Goal: Complete application form

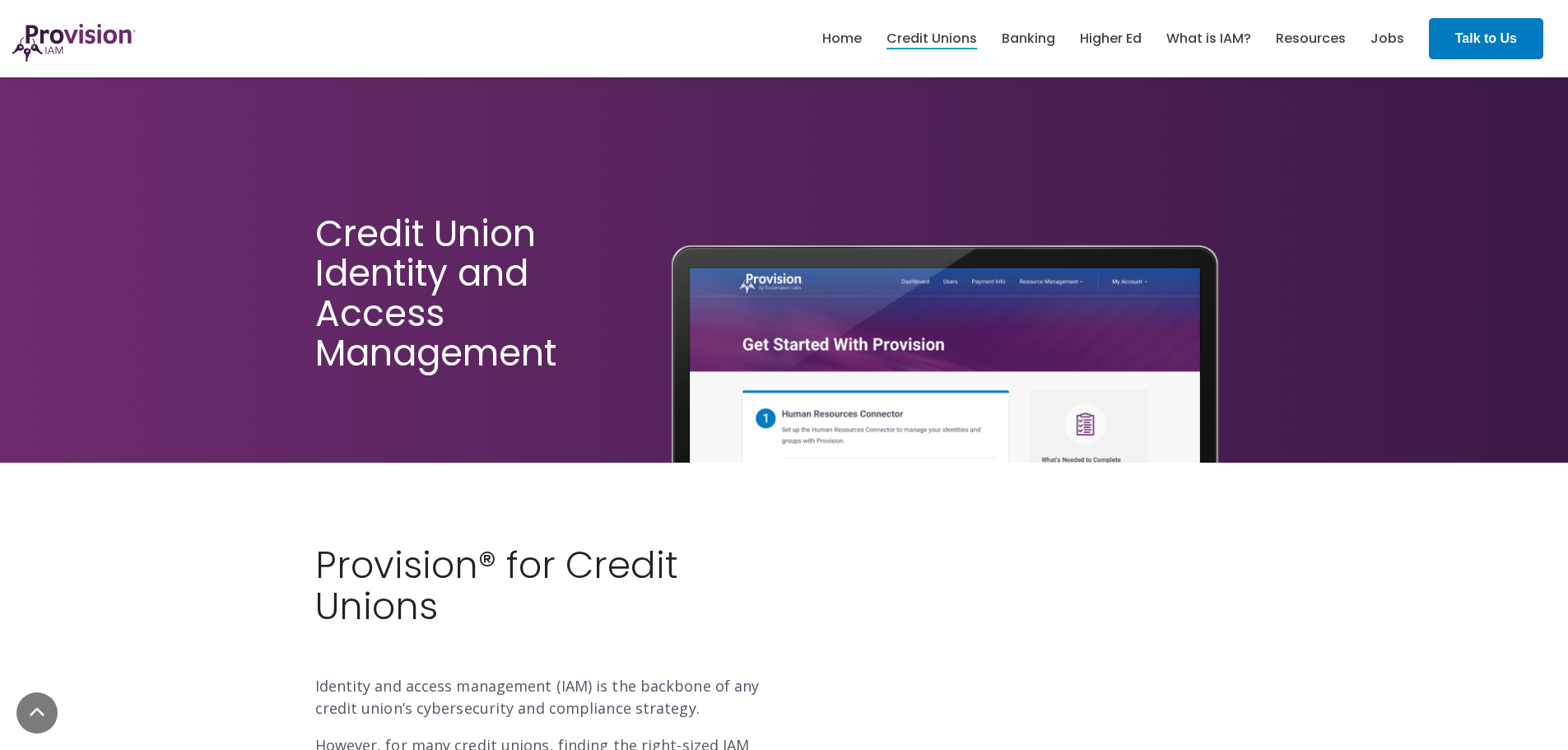
scroll to position [3374, 0]
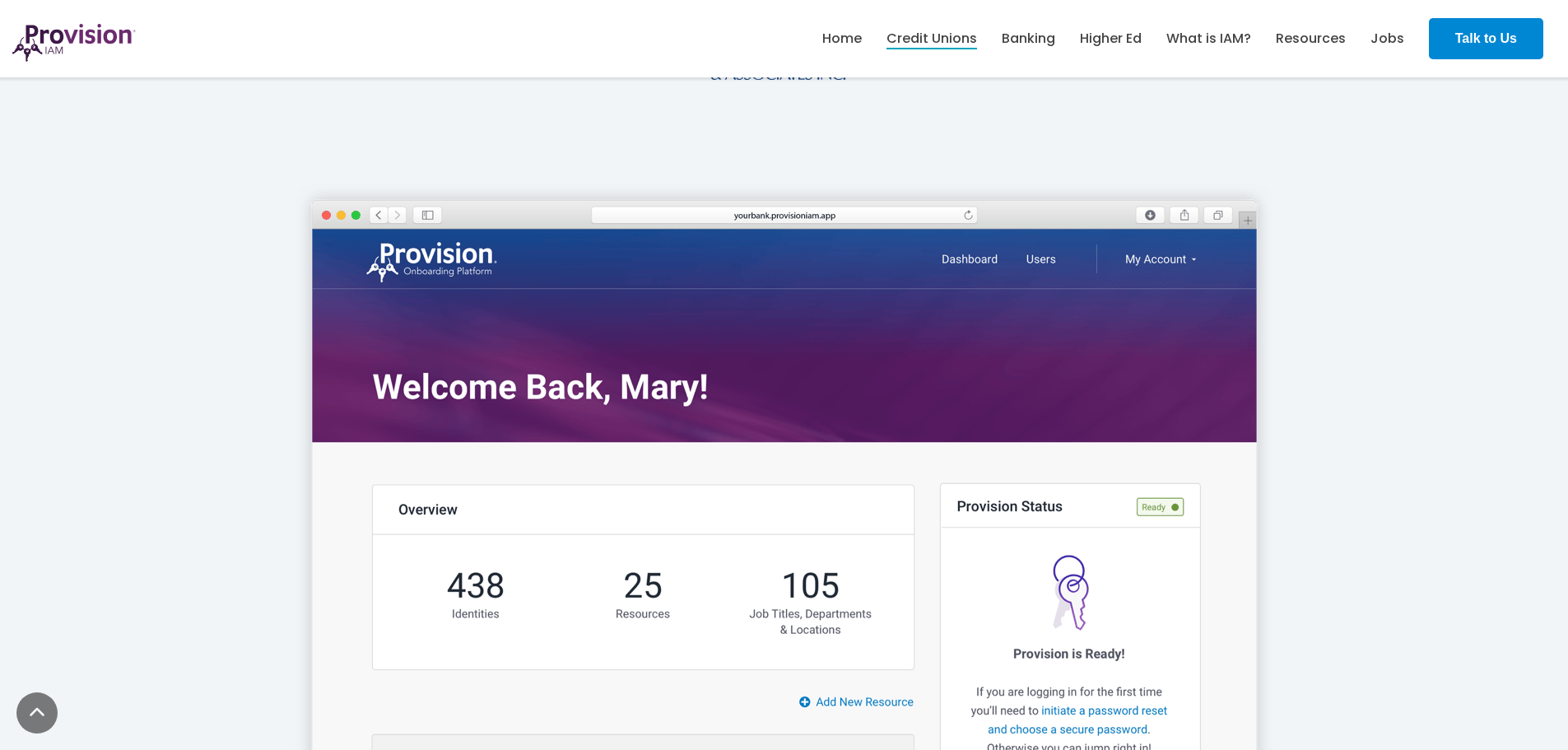
click at [1488, 37] on strong "Talk to Us" at bounding box center [1485, 38] width 61 height 14
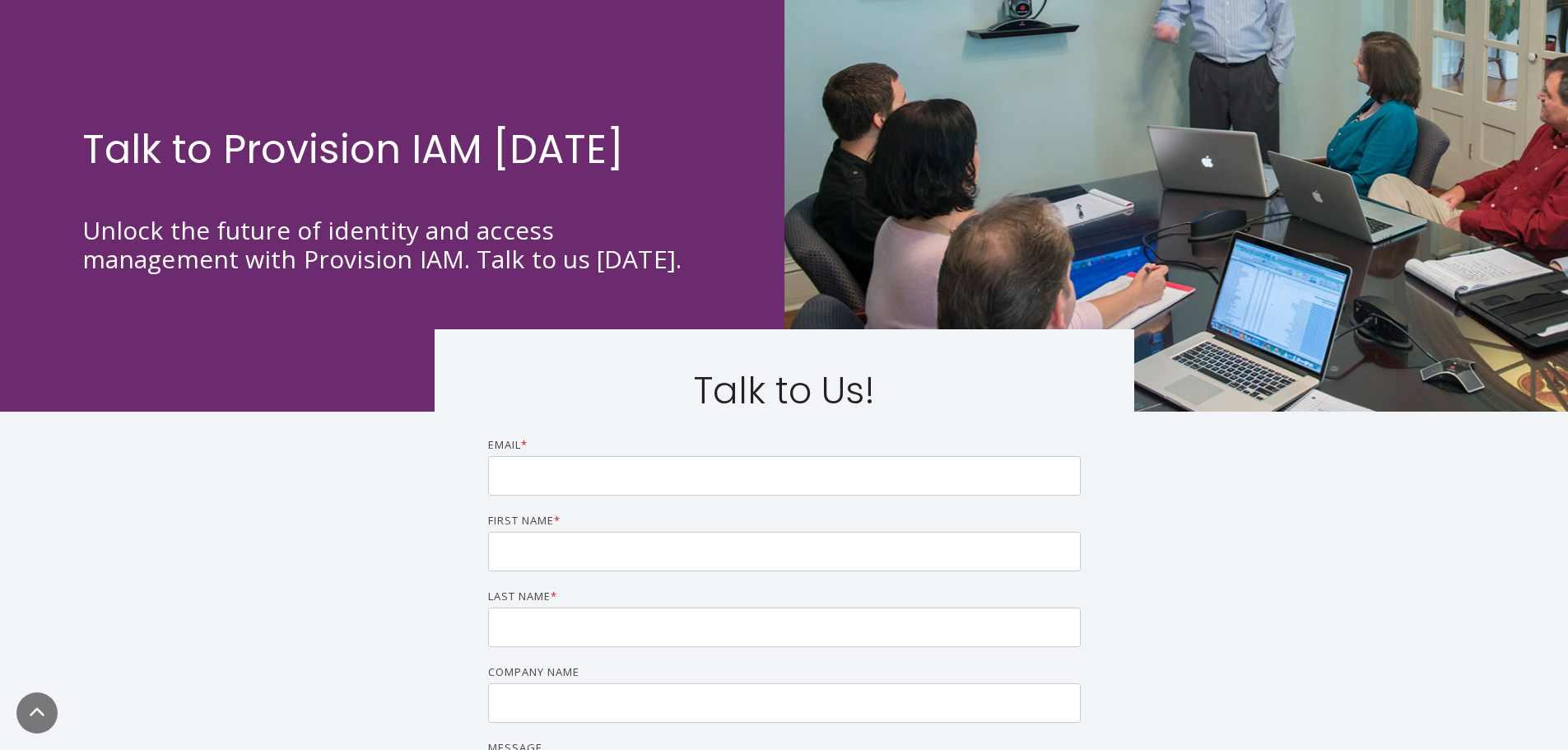
scroll to position [330, 0]
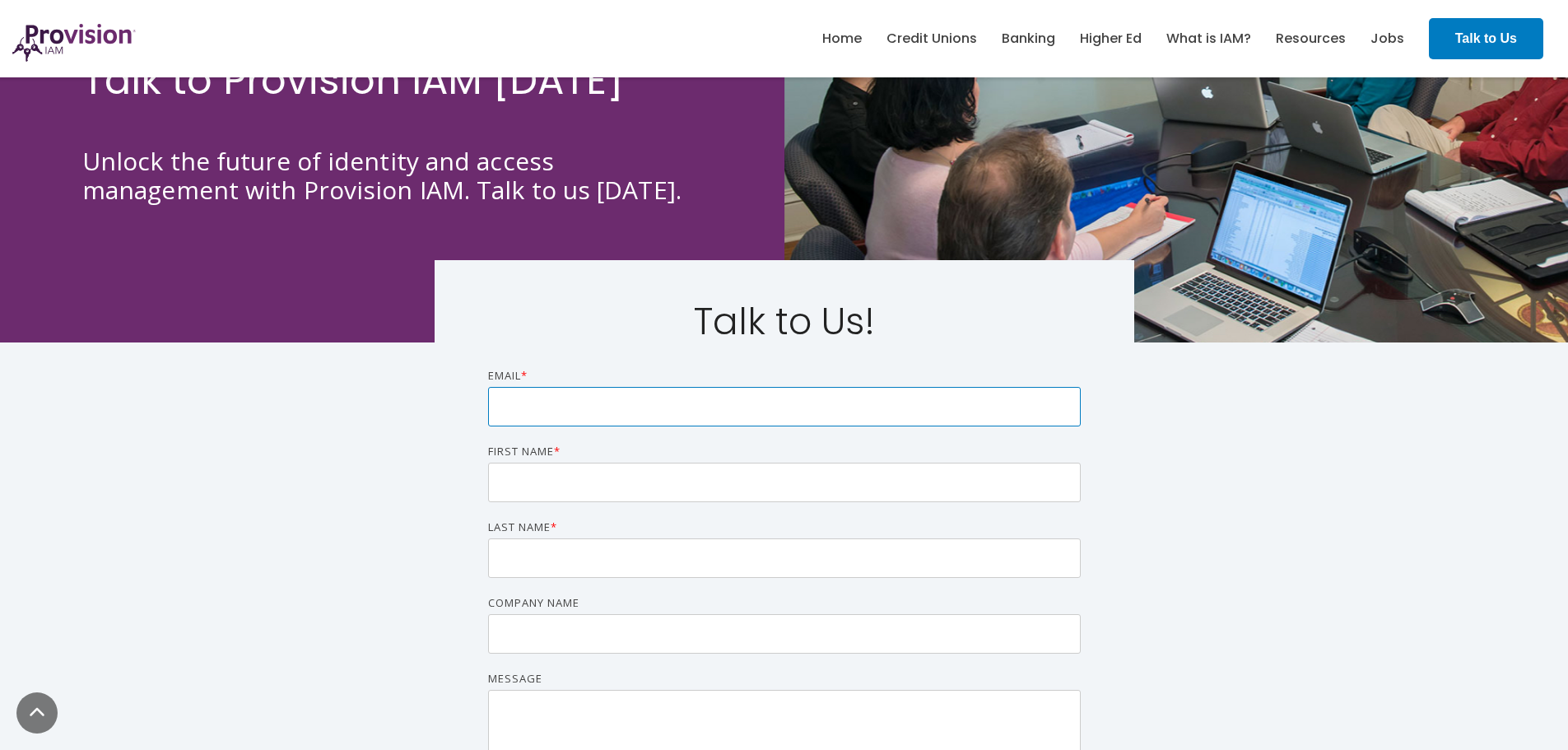
click at [625, 407] on input "Email *" at bounding box center [784, 407] width 592 height 40
type input "[EMAIL_ADDRESS][DOMAIN_NAME]"
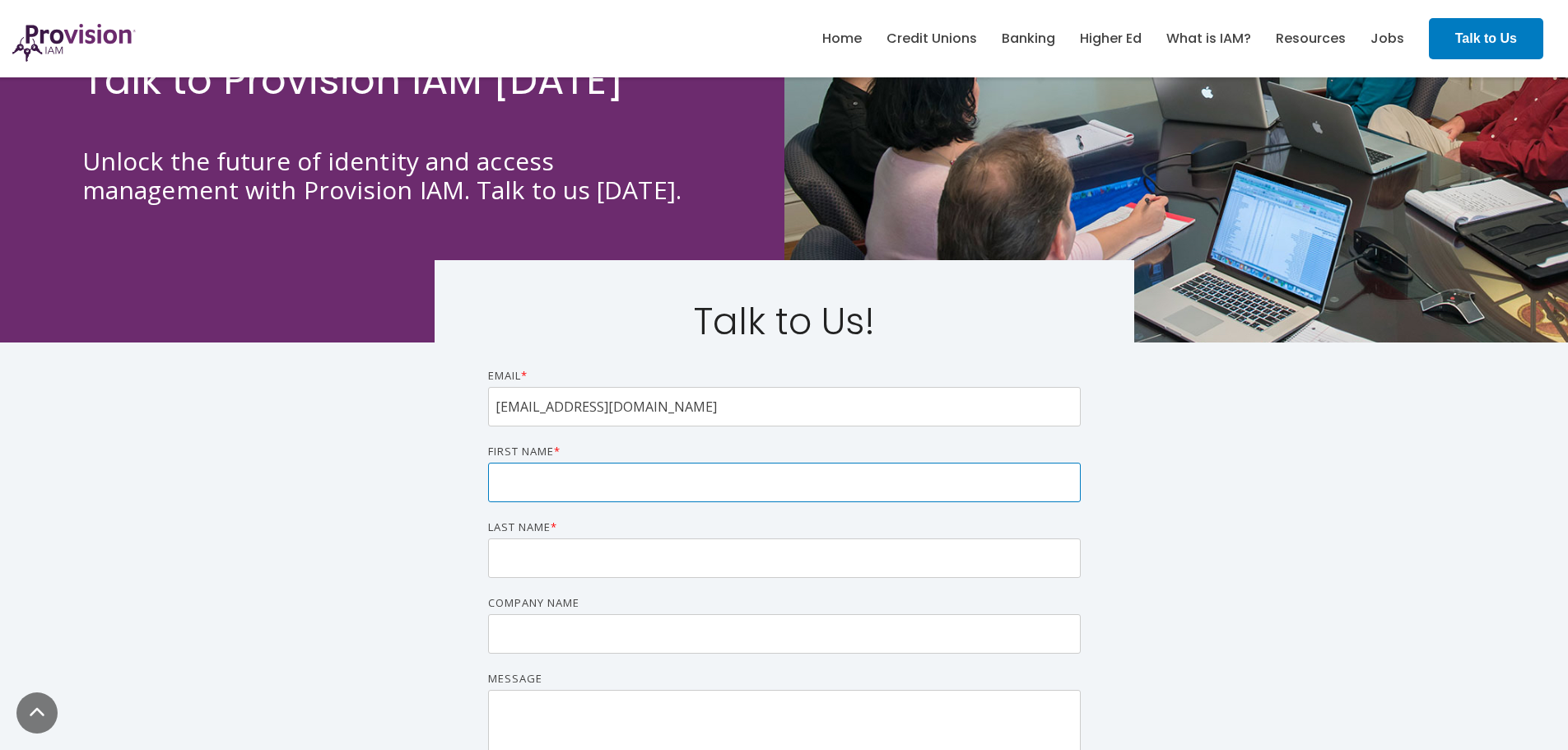
click at [628, 469] on input "First name *" at bounding box center [784, 482] width 592 height 40
type input "[PERSON_NAME]"
click at [612, 557] on input "Last name *" at bounding box center [784, 558] width 592 height 40
type input "[PERSON_NAME]"
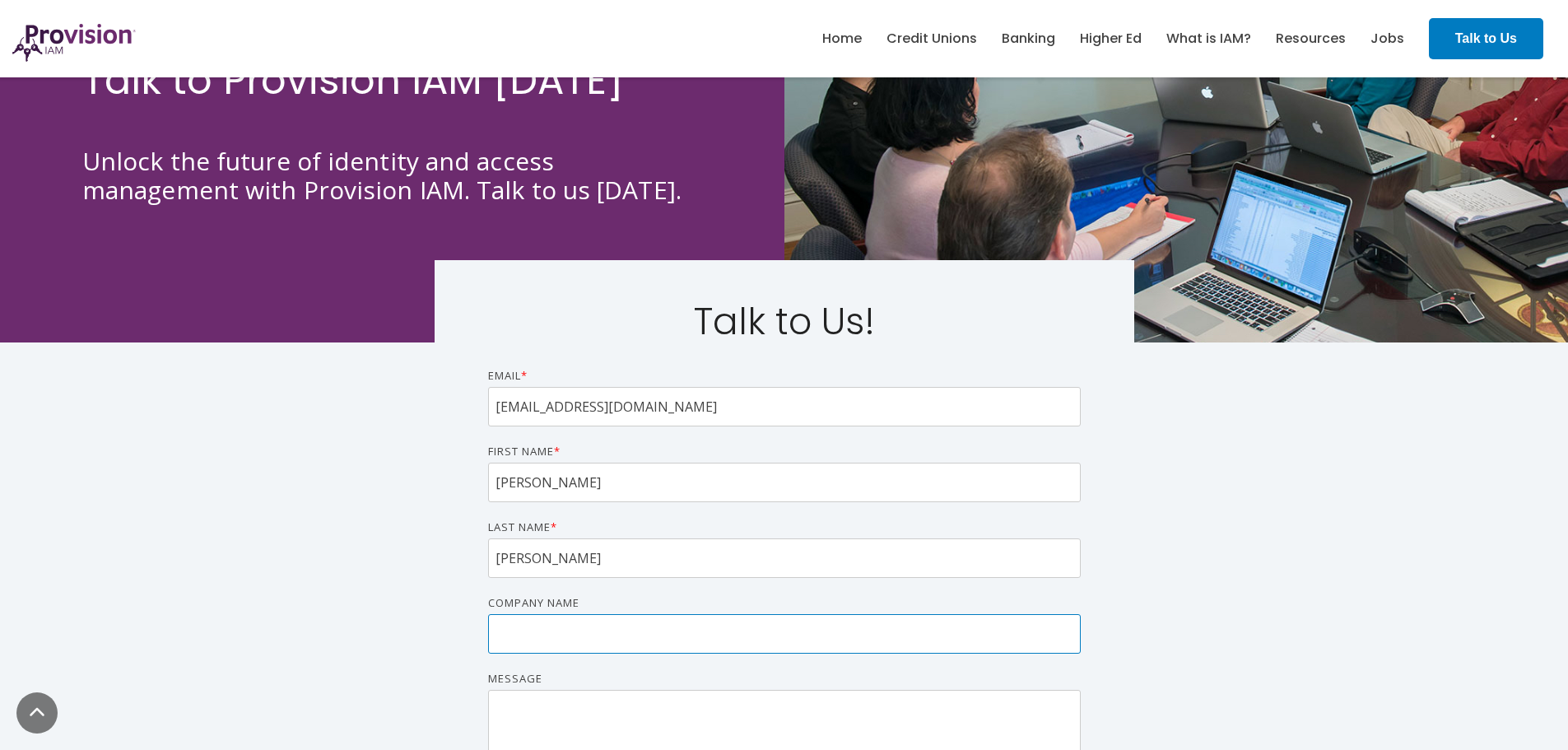
click at [595, 636] on input "Company name" at bounding box center [784, 633] width 592 height 40
type input "Ideal Credit Union"
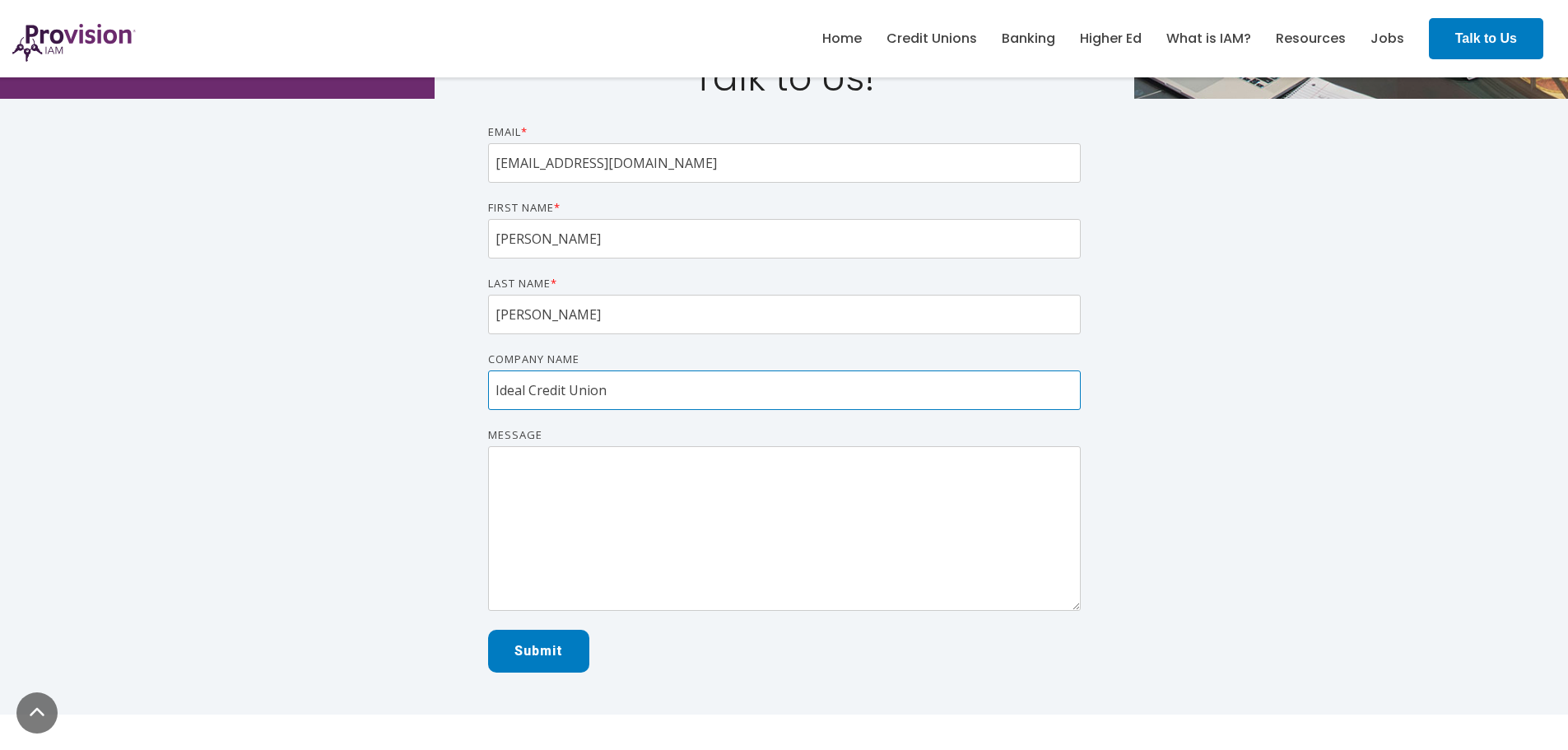
scroll to position [576, 0]
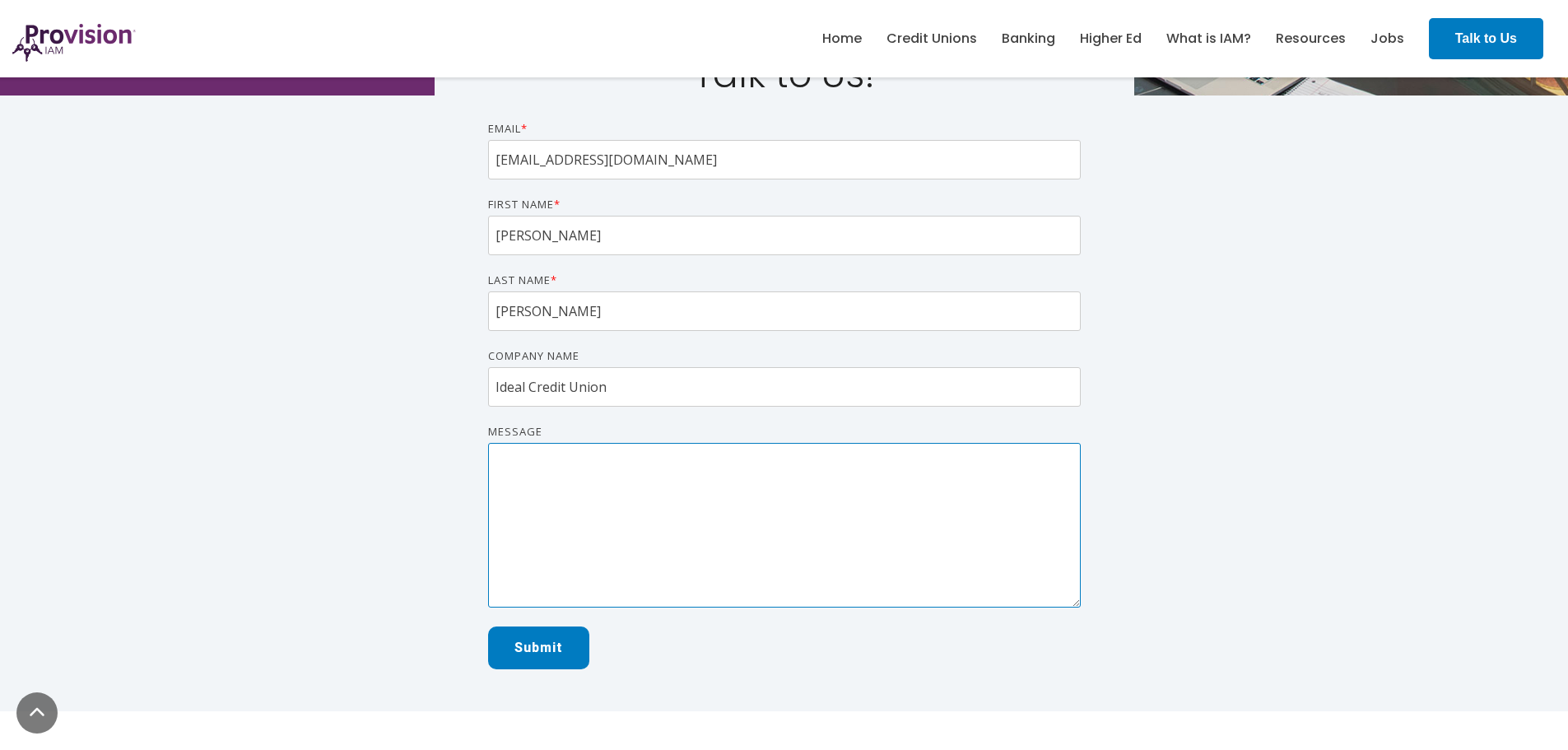
click at [649, 485] on textarea "Message" at bounding box center [784, 524] width 592 height 164
paste textarea "• Support centralized access reviews. • Delegate reviews to business line manag…"
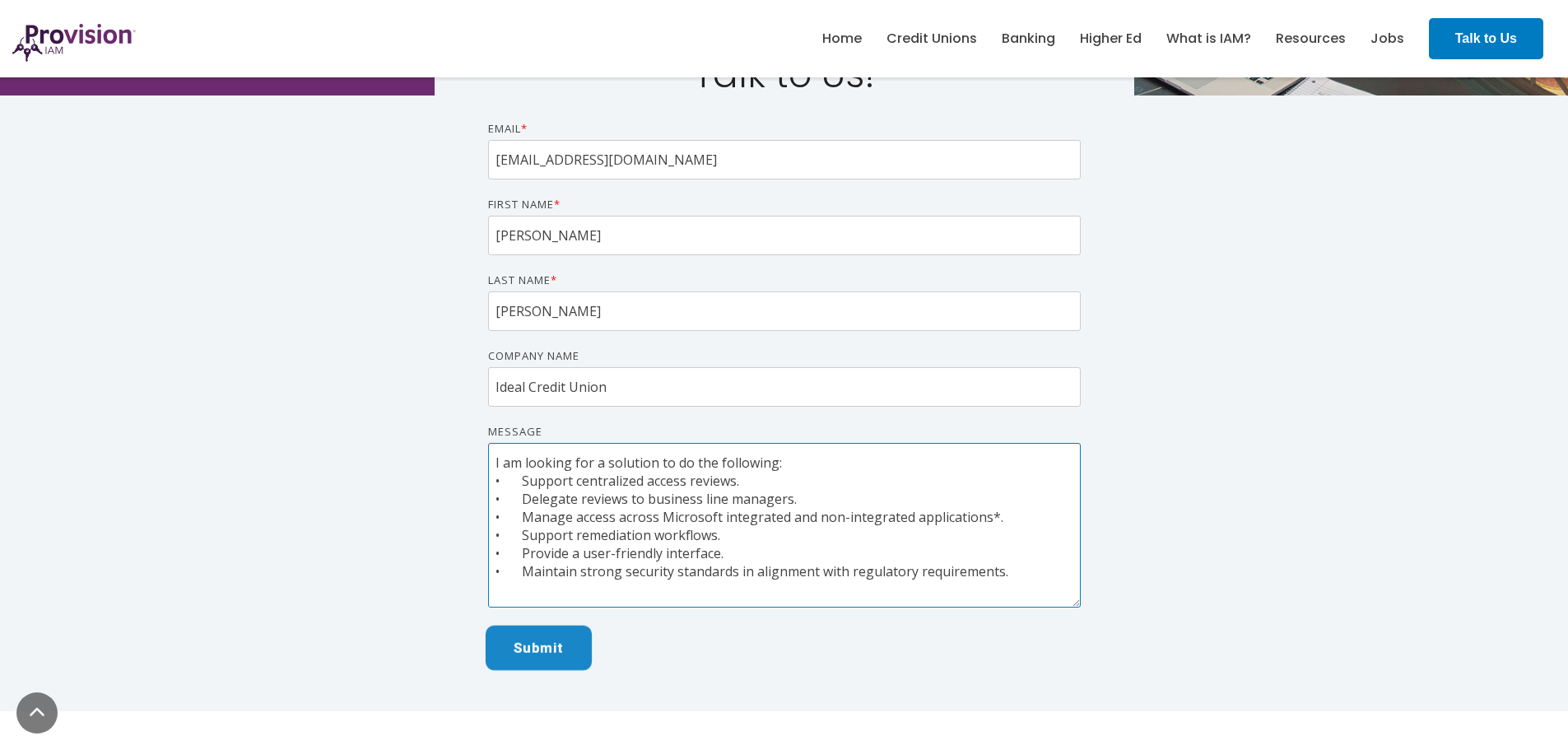
type textarea "I am looking for a solution to do the following: • Support centralized access r…"
click at [568, 642] on input "Submit" at bounding box center [538, 648] width 106 height 45
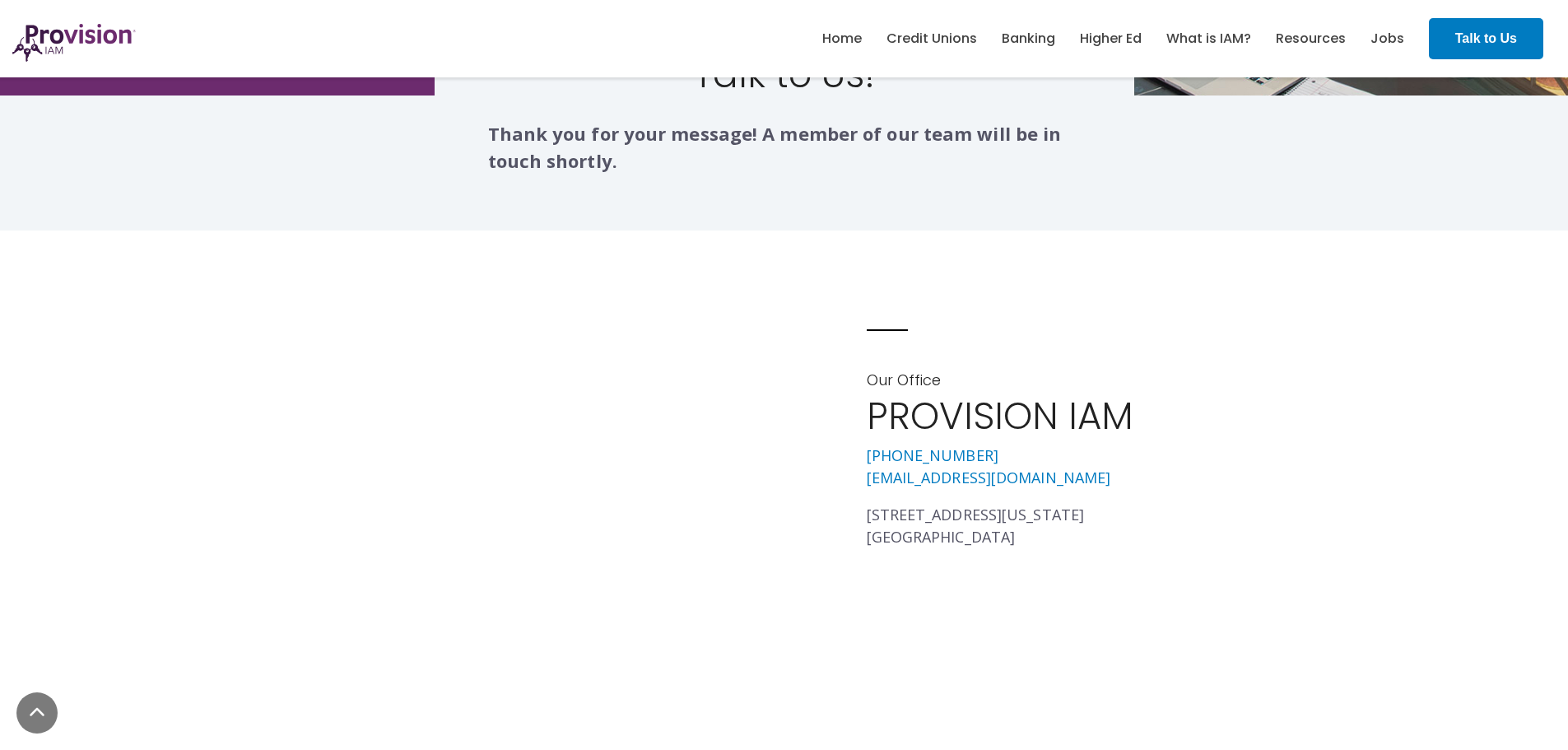
scroll to position [0, 0]
